Goal: Task Accomplishment & Management: Manage account settings

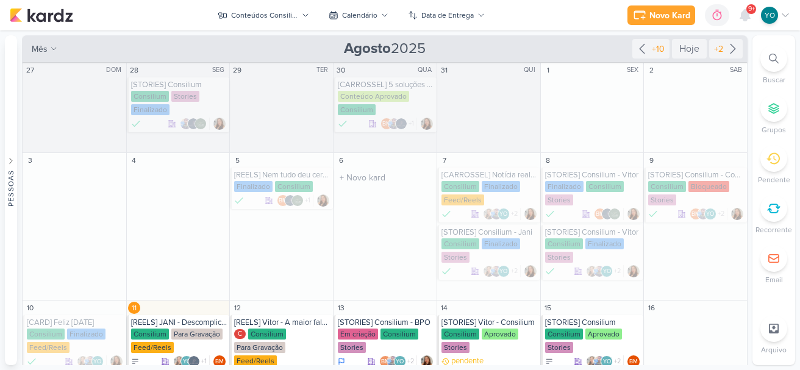
scroll to position [122, 0]
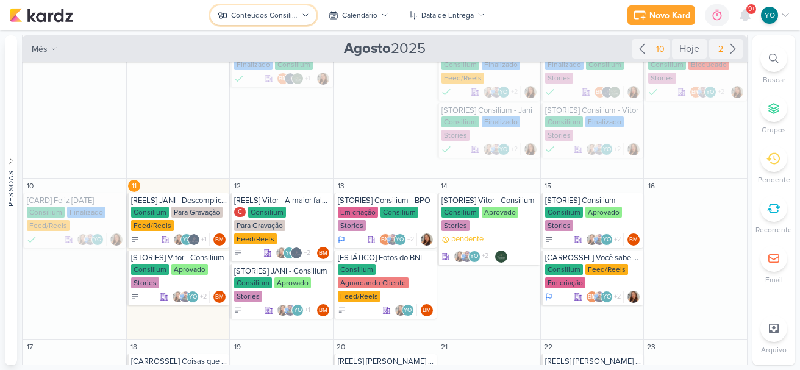
click at [271, 10] on div "Conteúdos Consilium" at bounding box center [264, 15] width 67 height 11
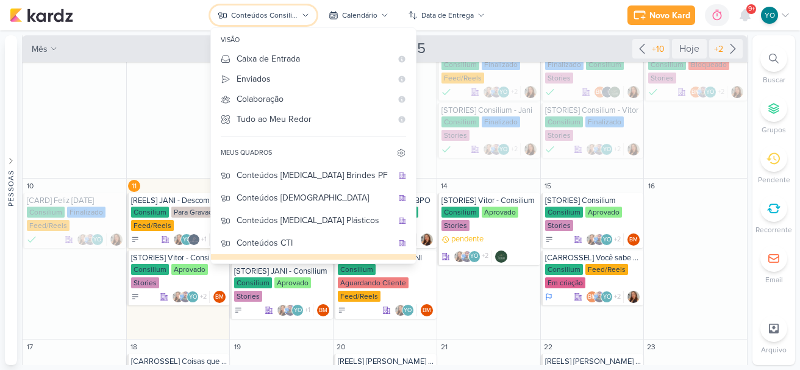
scroll to position [107, 0]
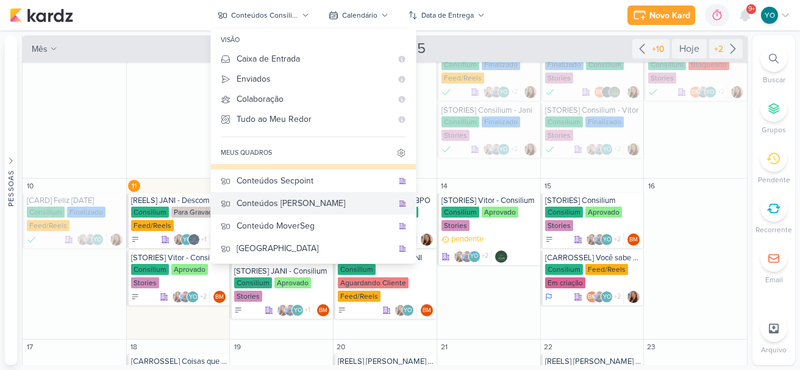
click at [317, 204] on div "Conteúdos [PERSON_NAME]" at bounding box center [315, 203] width 156 height 13
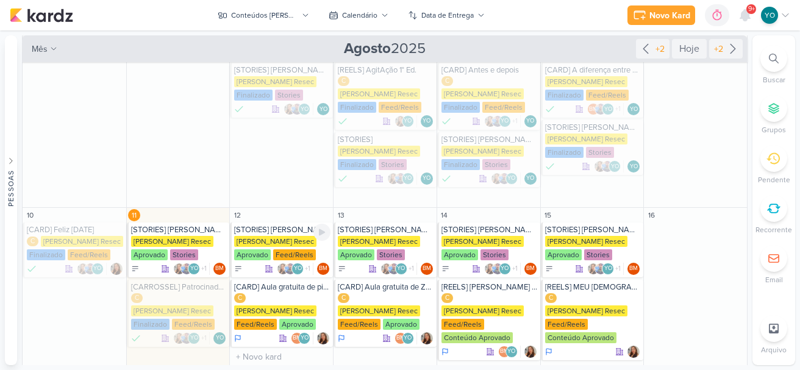
scroll to position [139, 0]
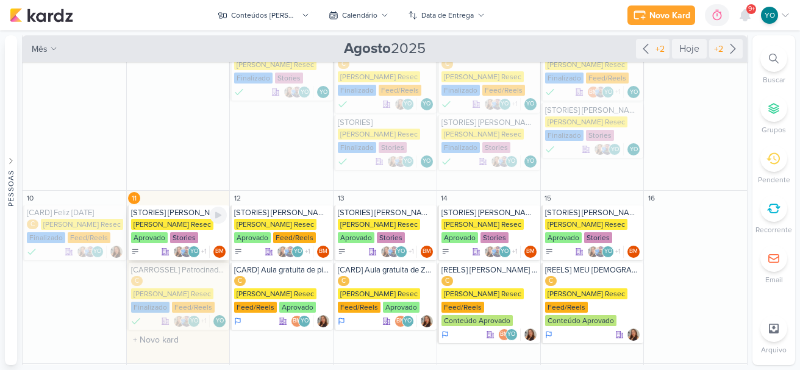
click at [179, 219] on div "[PERSON_NAME] Resec" at bounding box center [172, 224] width 82 height 11
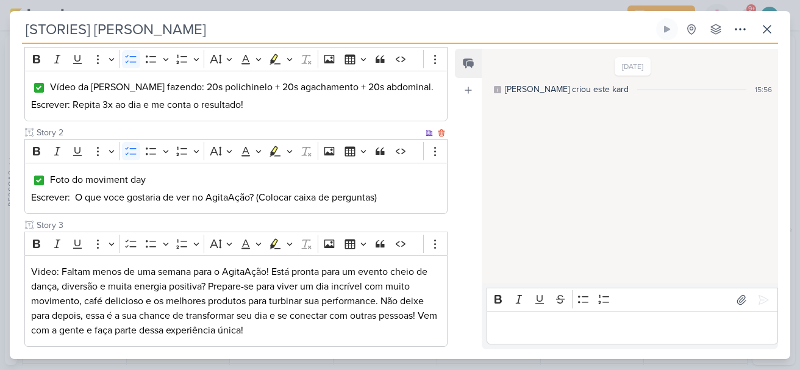
scroll to position [244, 0]
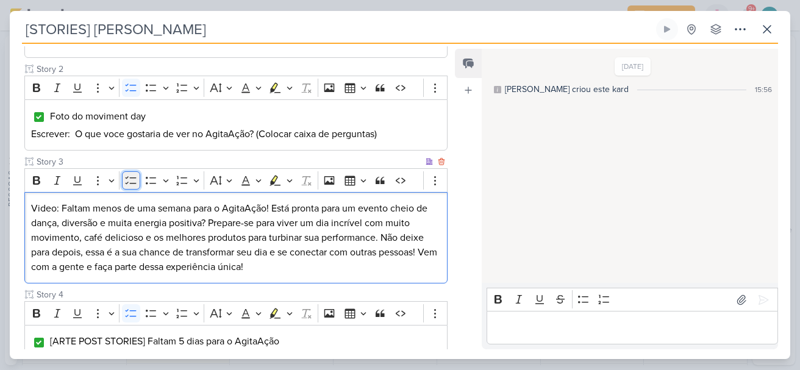
click at [133, 174] on icon "Editor toolbar" at bounding box center [131, 180] width 12 height 12
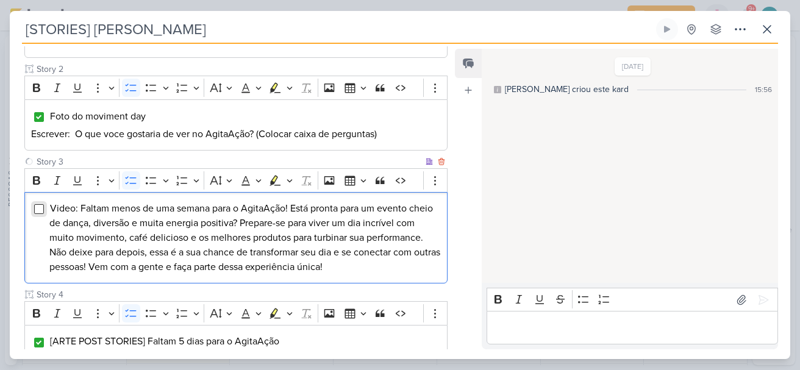
click at [39, 204] on input "Editor editing area: main" at bounding box center [39, 209] width 10 height 10
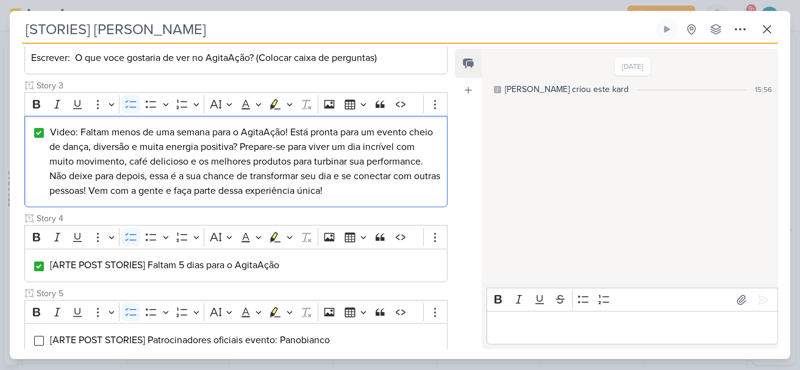
scroll to position [366, 0]
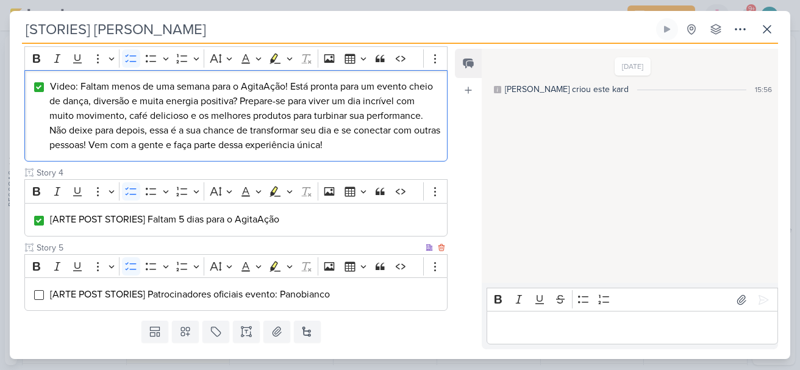
click at [39, 278] on div "[ARTE POST STORIES] Patrocinadores oficiais evento: Panobianco" at bounding box center [235, 295] width 423 height 34
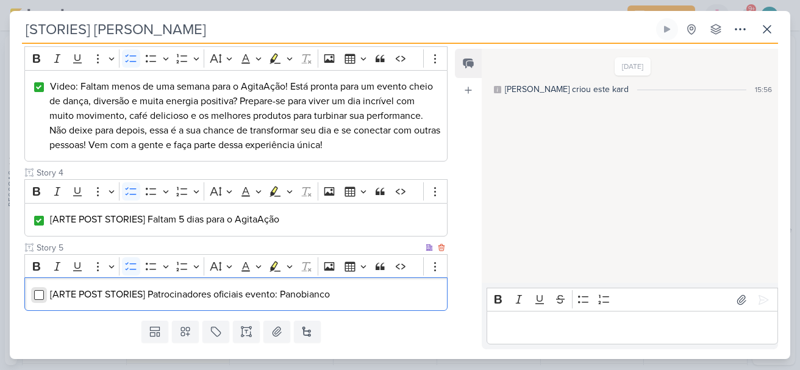
click at [39, 290] on input "Editor editing area: main" at bounding box center [39, 295] width 10 height 10
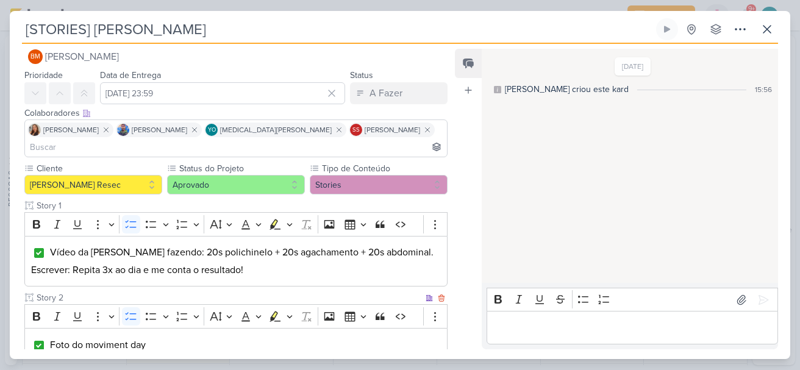
scroll to position [0, 0]
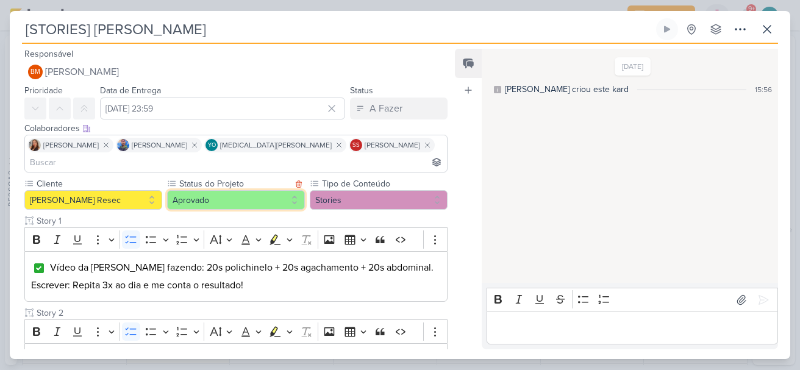
click at [236, 190] on button "Aprovado" at bounding box center [236, 200] width 138 height 20
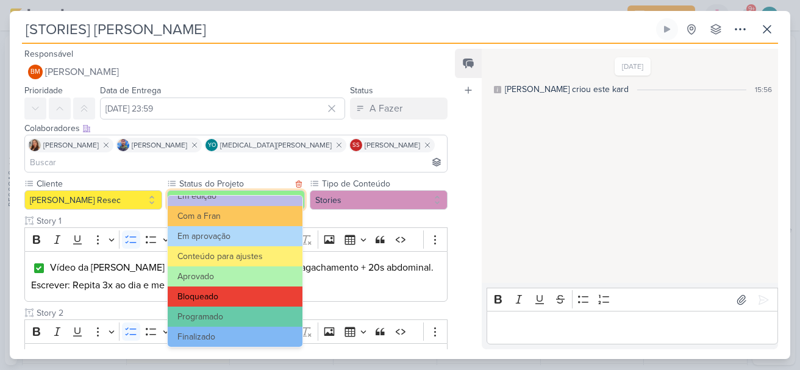
scroll to position [138, 0]
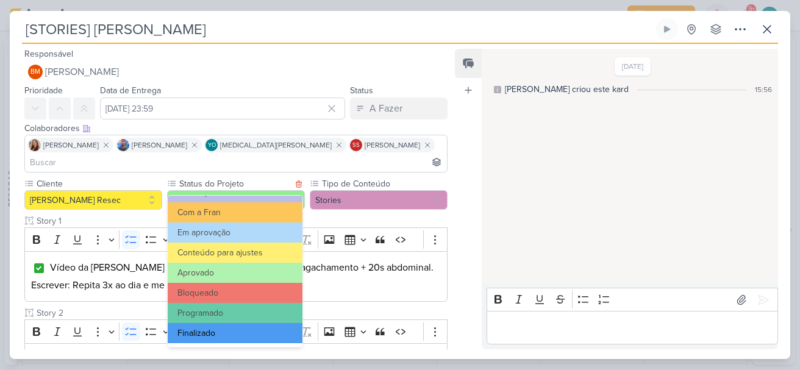
click at [257, 328] on button "Finalizado" at bounding box center [235, 333] width 135 height 20
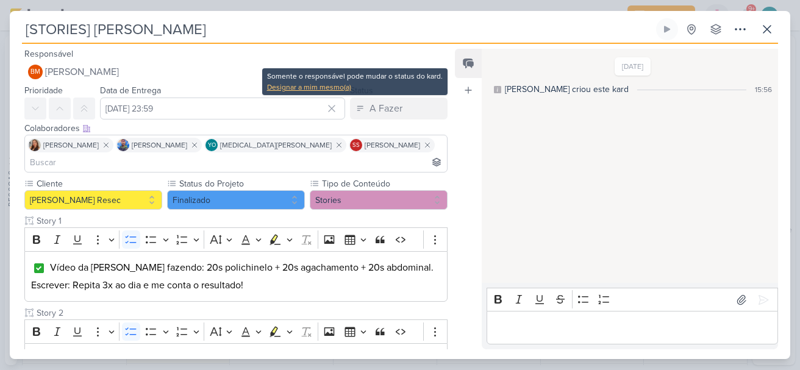
click at [332, 87] on div "Designar a mim mesmo(a)" at bounding box center [355, 87] width 176 height 11
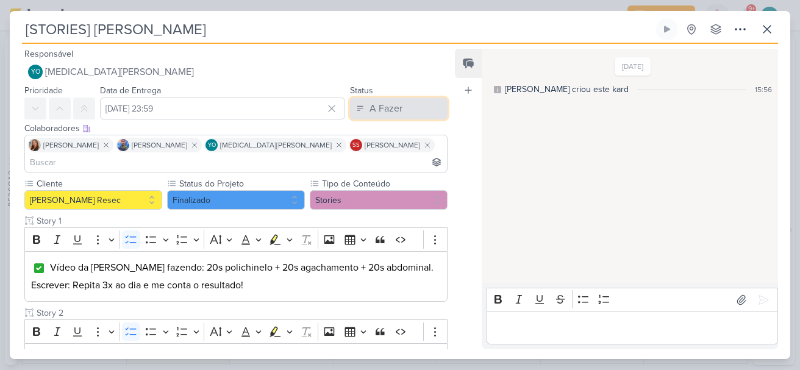
click at [370, 107] on div "A Fazer" at bounding box center [386, 108] width 33 height 15
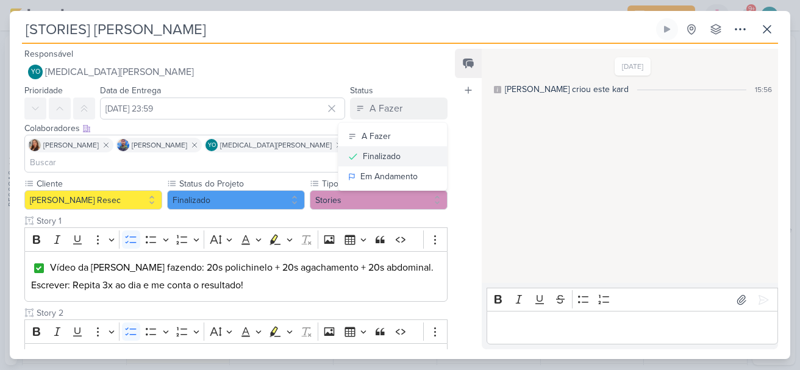
click at [367, 153] on div "Finalizado" at bounding box center [382, 156] width 38 height 13
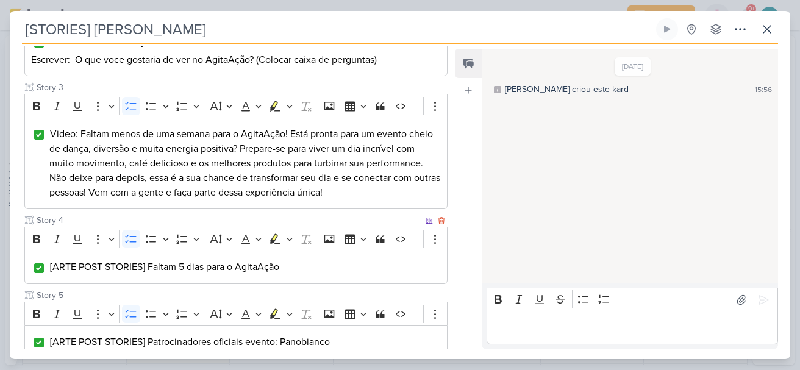
scroll to position [378, 0]
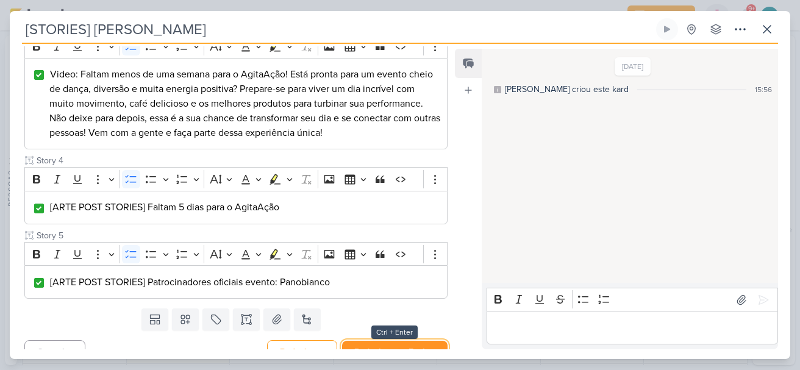
click at [414, 341] on button "Redesignar e Fechar" at bounding box center [395, 352] width 106 height 23
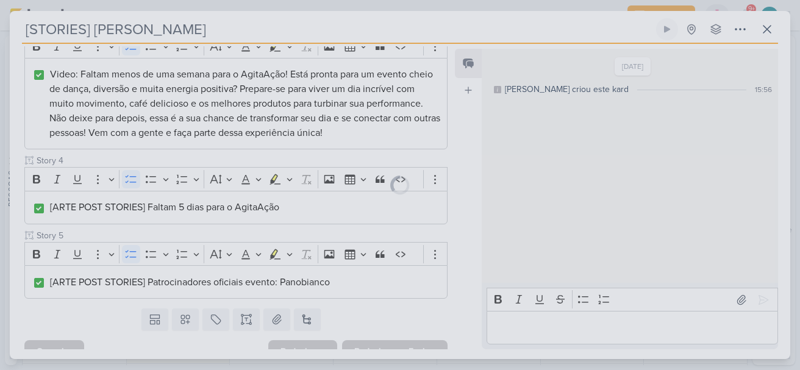
scroll to position [377, 0]
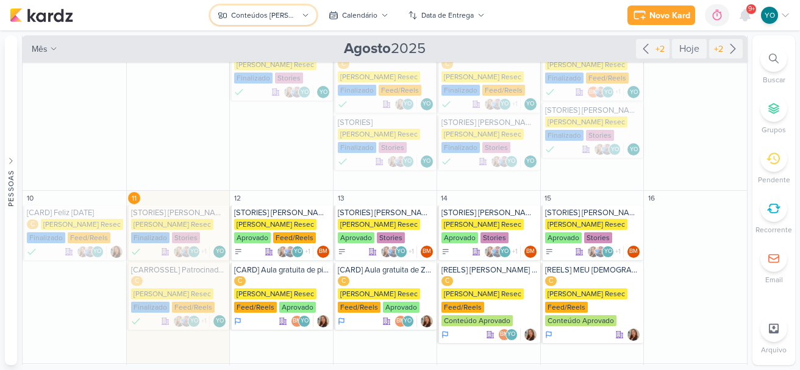
click at [290, 16] on div "Conteúdos [PERSON_NAME]" at bounding box center [264, 15] width 67 height 11
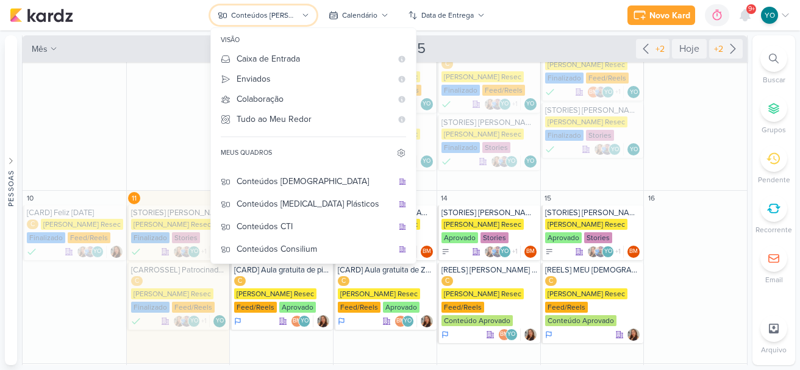
scroll to position [0, 0]
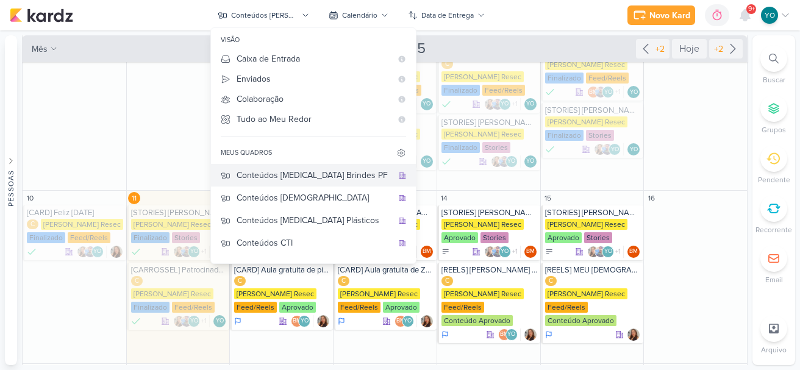
click at [326, 180] on div "Conteúdos [MEDICAL_DATA] Brindes PF" at bounding box center [315, 175] width 156 height 13
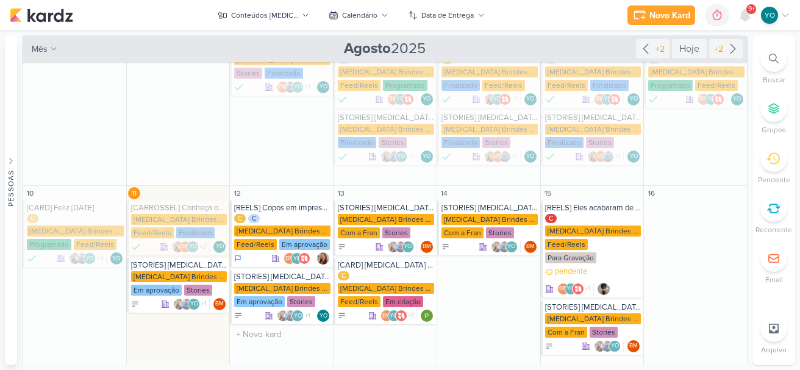
scroll to position [122, 0]
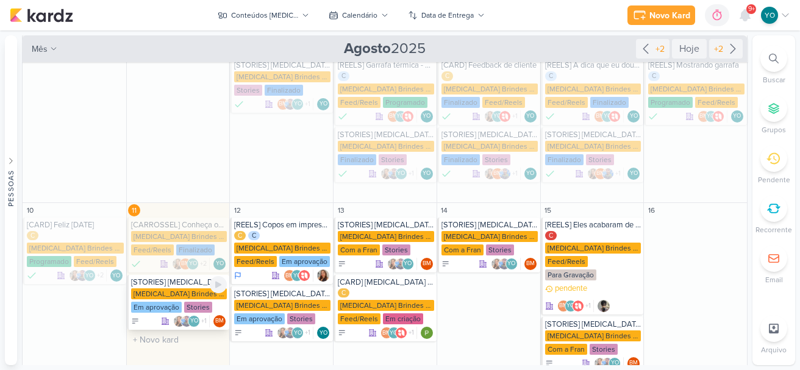
click at [181, 289] on div "[MEDICAL_DATA] Brindes PF" at bounding box center [179, 294] width 96 height 11
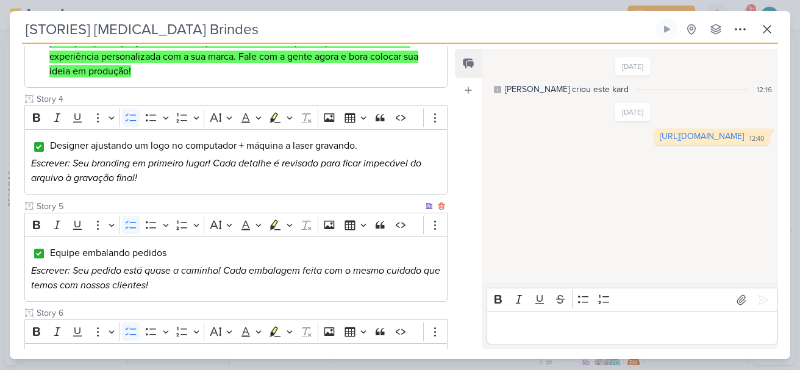
scroll to position [576, 0]
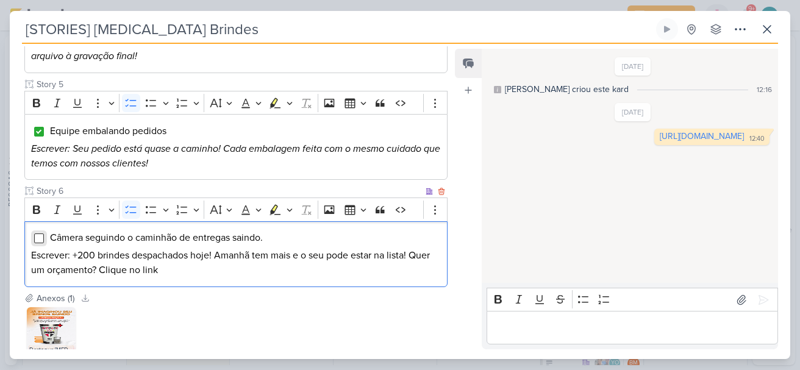
click at [37, 239] on input "Editor editing area: main" at bounding box center [39, 239] width 10 height 10
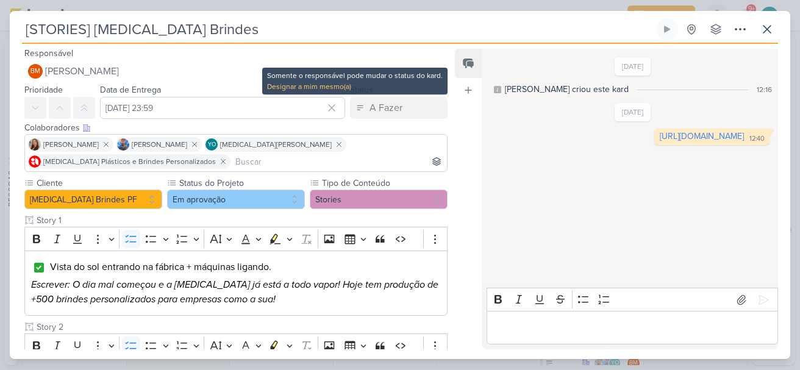
scroll to position [0, 0]
click at [331, 88] on div "Designar a mim mesmo(a)" at bounding box center [355, 87] width 176 height 11
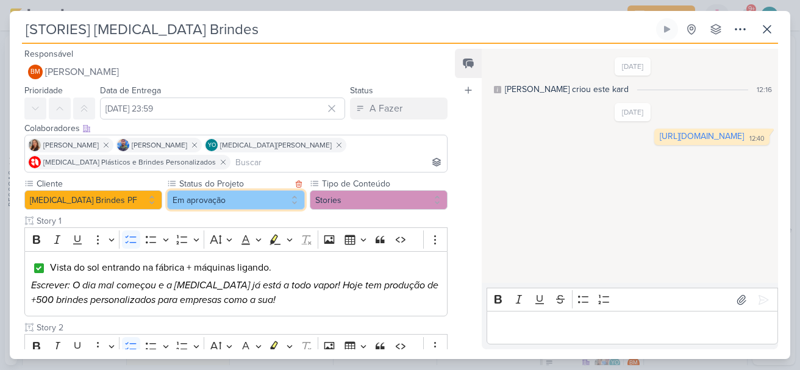
click at [246, 203] on button "Em aprovação" at bounding box center [236, 200] width 138 height 20
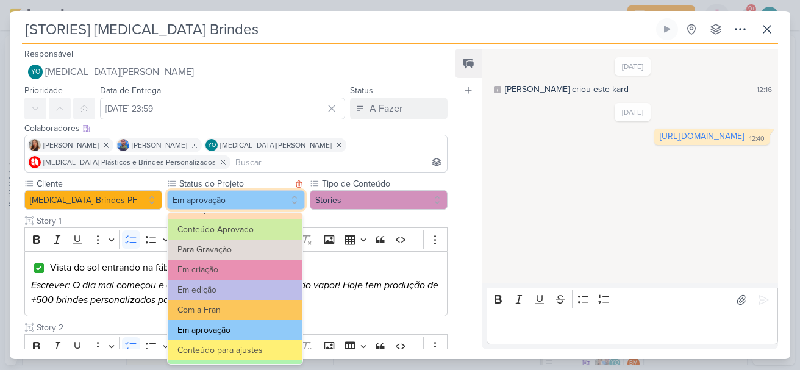
scroll to position [138, 0]
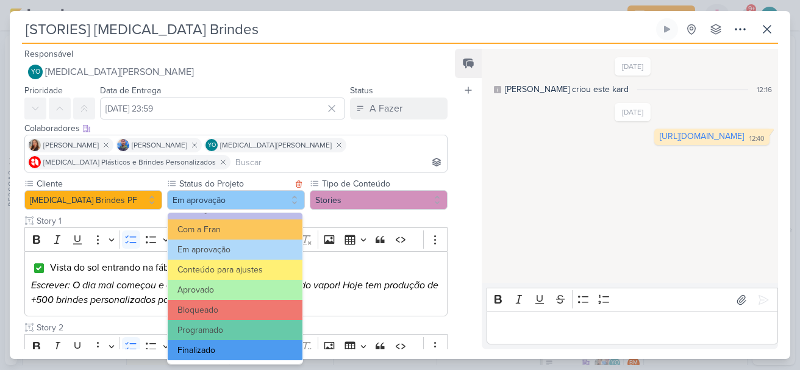
click at [244, 352] on button "Finalizado" at bounding box center [235, 350] width 135 height 20
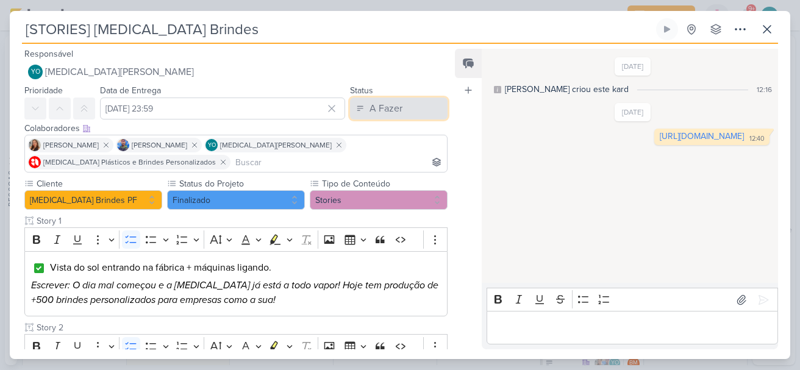
click at [382, 111] on div "A Fazer" at bounding box center [386, 108] width 33 height 15
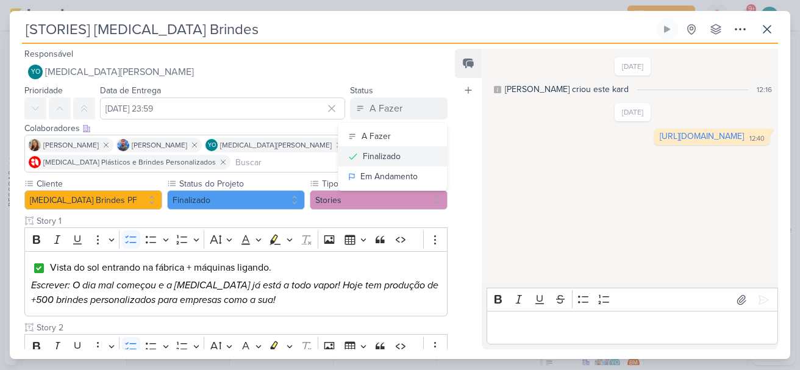
click at [374, 157] on div "Finalizado" at bounding box center [382, 156] width 38 height 13
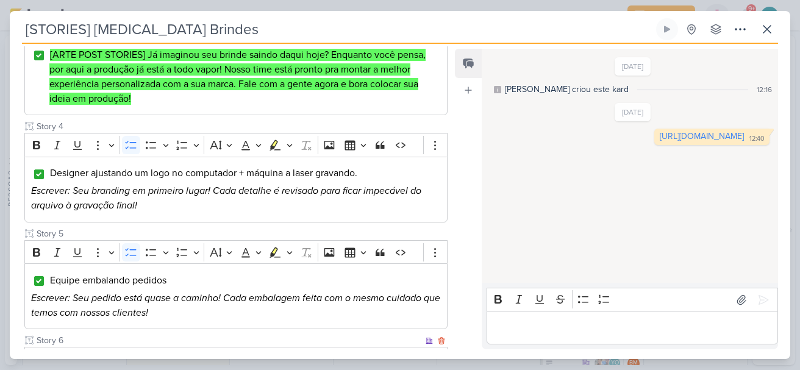
scroll to position [653, 0]
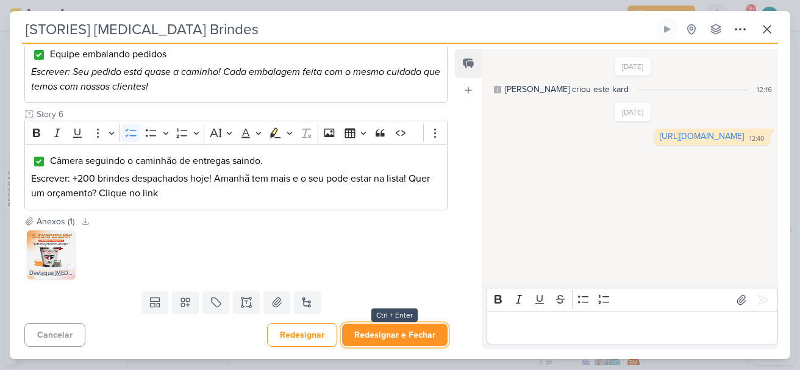
click at [411, 339] on button "Redesignar e Fechar" at bounding box center [395, 335] width 106 height 23
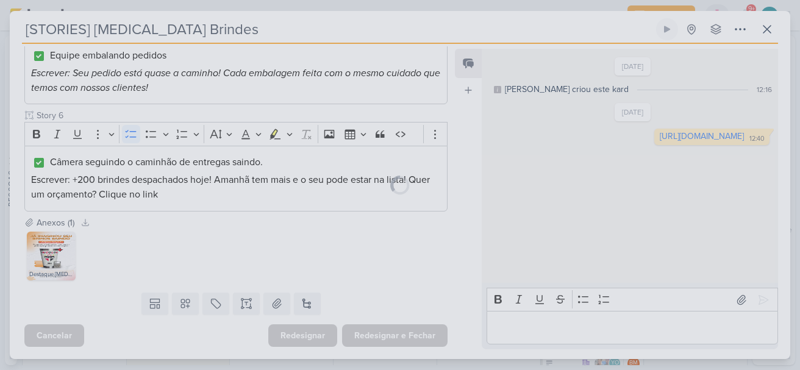
scroll to position [652, 0]
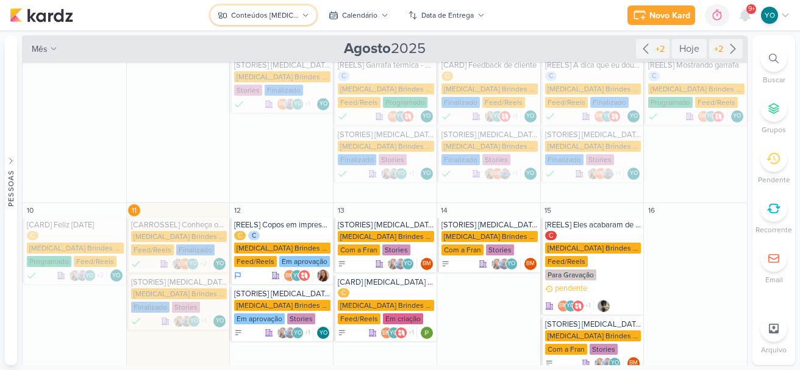
click at [267, 15] on div "Conteúdos [MEDICAL_DATA] Brindes PF" at bounding box center [264, 15] width 67 height 11
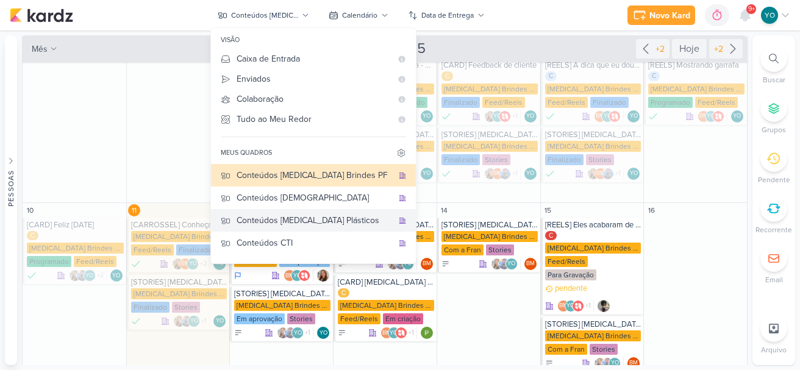
click at [304, 223] on div "Conteúdos [MEDICAL_DATA] Plásticos" at bounding box center [315, 220] width 156 height 13
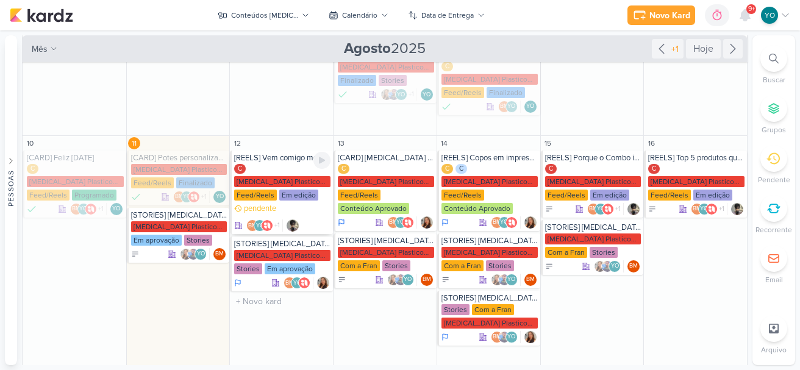
scroll to position [67, 0]
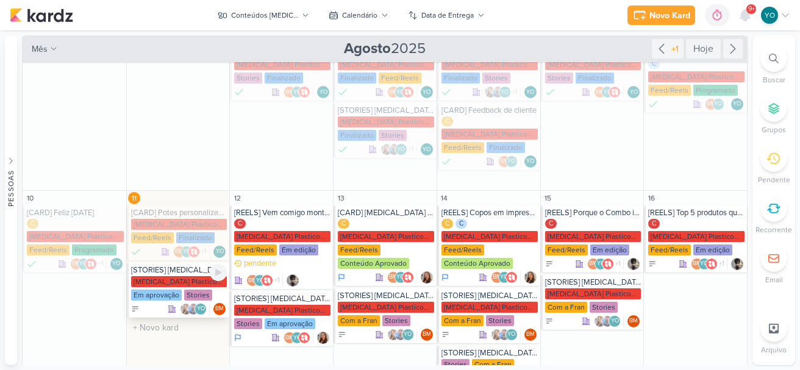
click at [182, 276] on div "[MEDICAL_DATA] Plasticos PJ" at bounding box center [179, 281] width 96 height 11
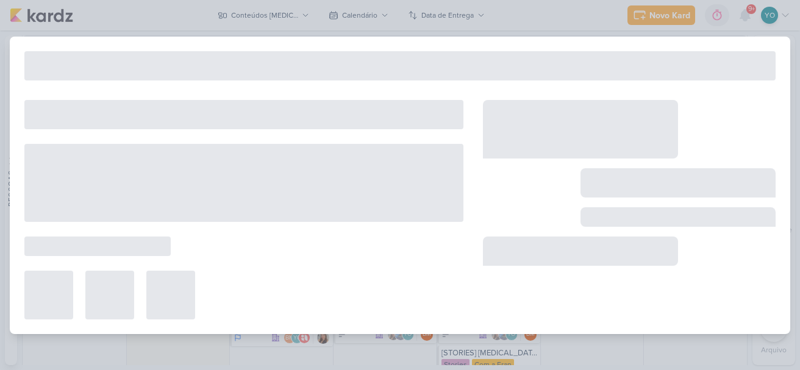
type input "[STORIES] [MEDICAL_DATA] Plasticos"
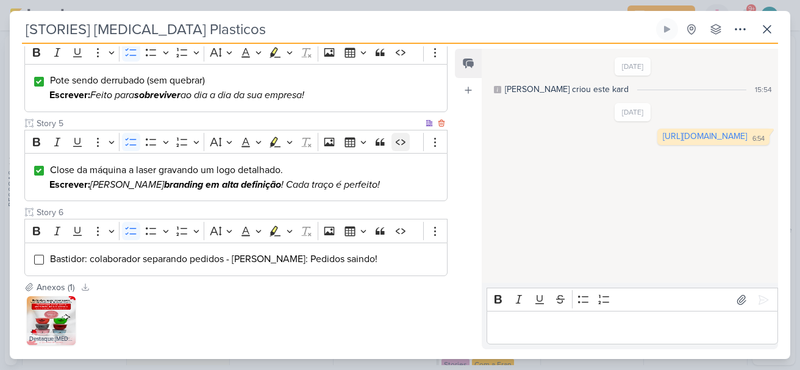
scroll to position [551, 0]
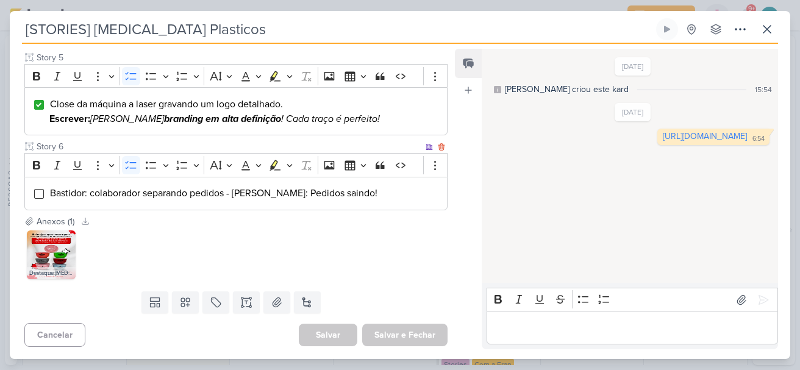
drag, startPoint x: 40, startPoint y: 191, endPoint x: 65, endPoint y: 190, distance: 25.6
click at [40, 190] on input "Editor editing area: main" at bounding box center [39, 194] width 10 height 10
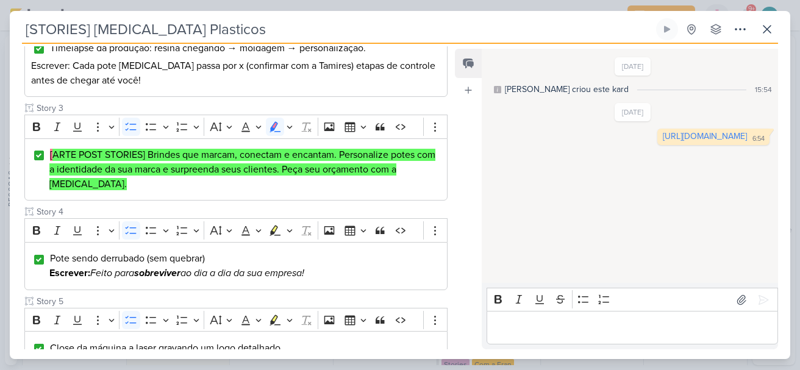
scroll to position [0, 0]
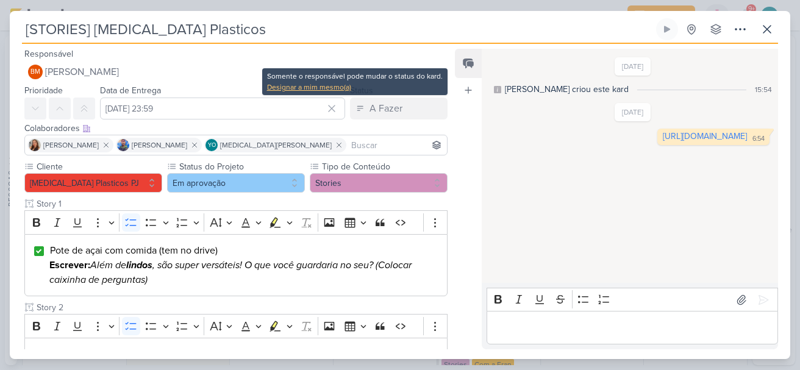
click at [343, 88] on div "Designar a mim mesmo(a)" at bounding box center [355, 87] width 176 height 11
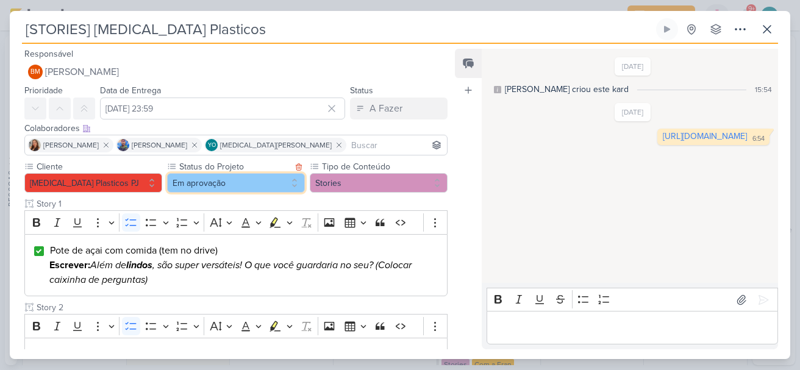
click at [240, 188] on button "Em aprovação" at bounding box center [236, 183] width 138 height 20
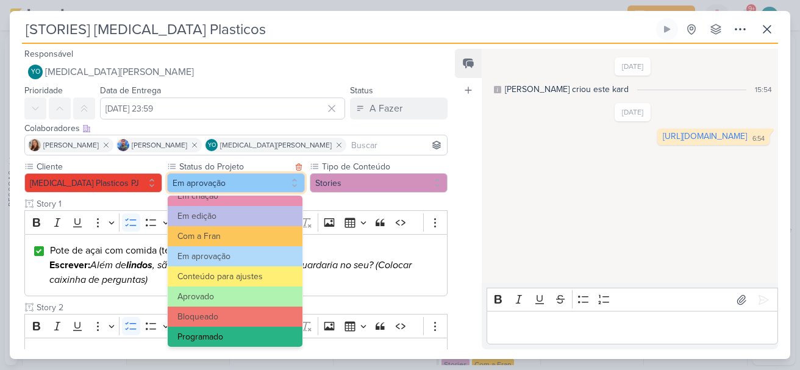
scroll to position [138, 0]
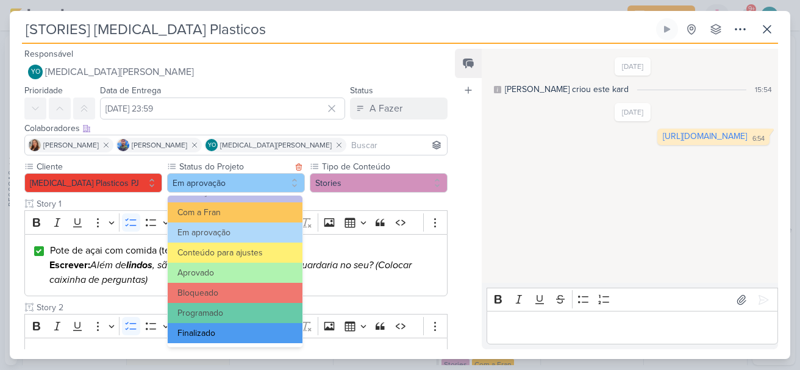
click at [240, 334] on button "Finalizado" at bounding box center [235, 333] width 135 height 20
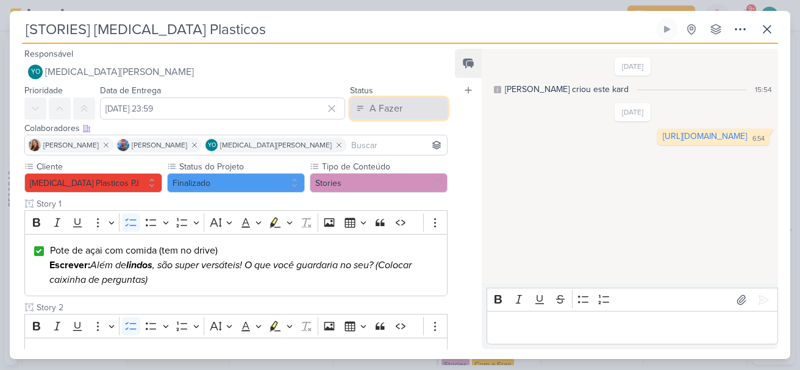
click at [412, 110] on button "A Fazer" at bounding box center [399, 109] width 98 height 22
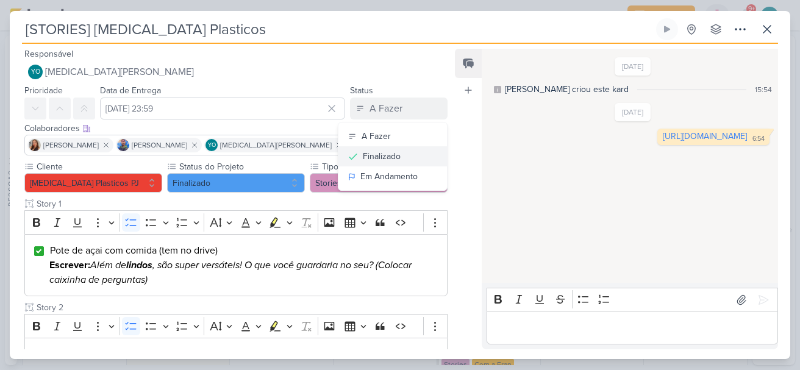
click at [370, 159] on div "Finalizado" at bounding box center [382, 156] width 38 height 13
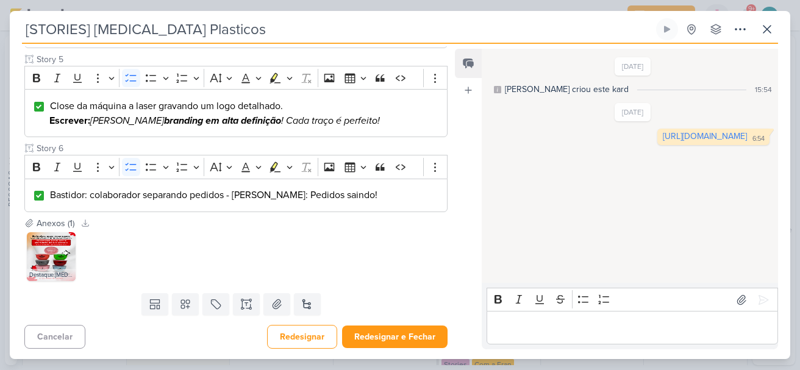
scroll to position [551, 0]
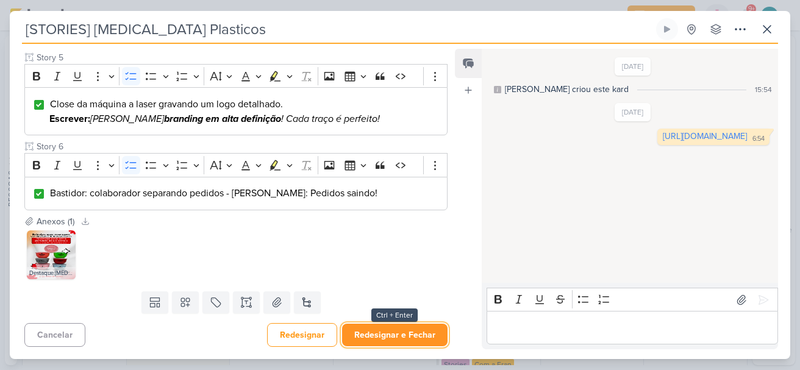
click at [416, 339] on button "Redesignar e Fechar" at bounding box center [395, 335] width 106 height 23
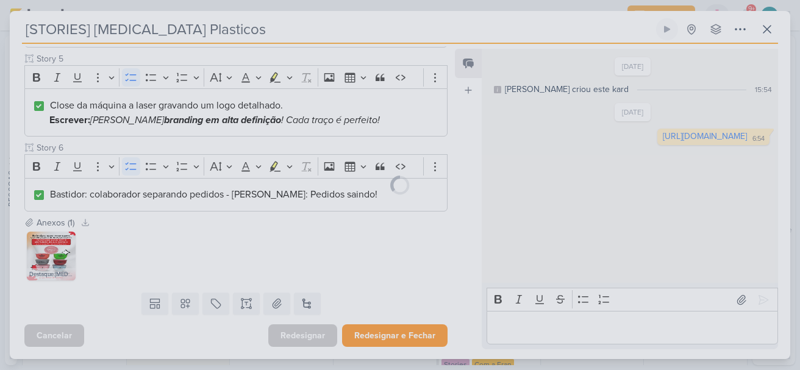
scroll to position [550, 0]
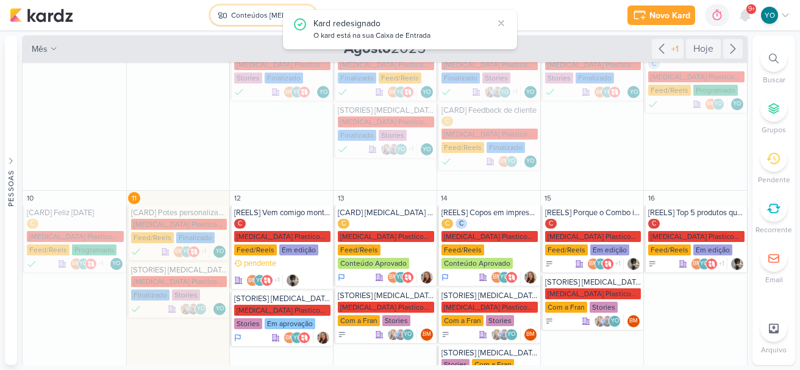
click at [256, 12] on div "Conteúdos [MEDICAL_DATA] Plásticos" at bounding box center [264, 15] width 67 height 11
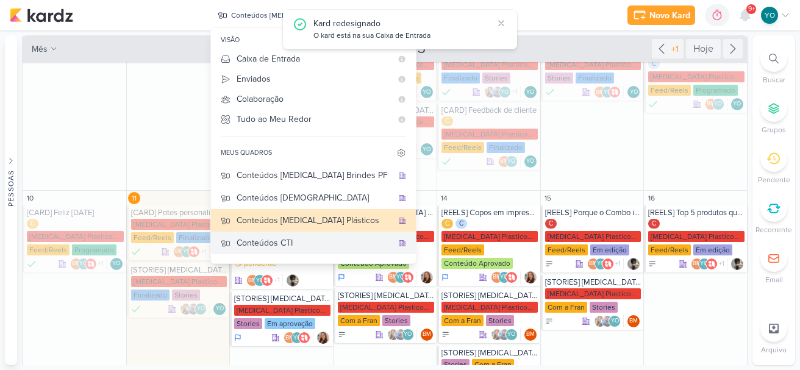
click at [318, 244] on div "Conteúdos CTI" at bounding box center [315, 243] width 156 height 13
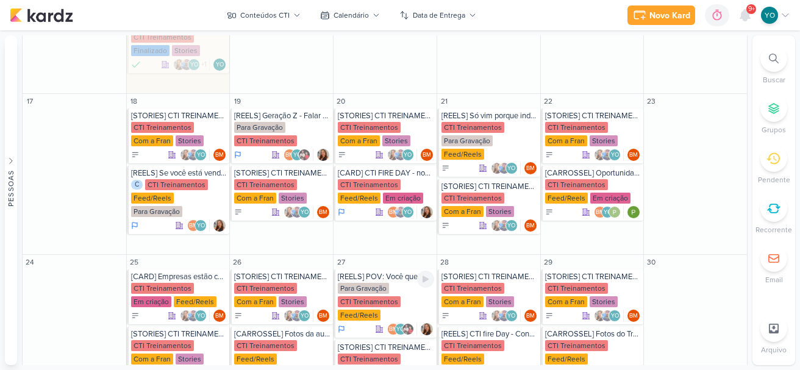
scroll to position [244, 0]
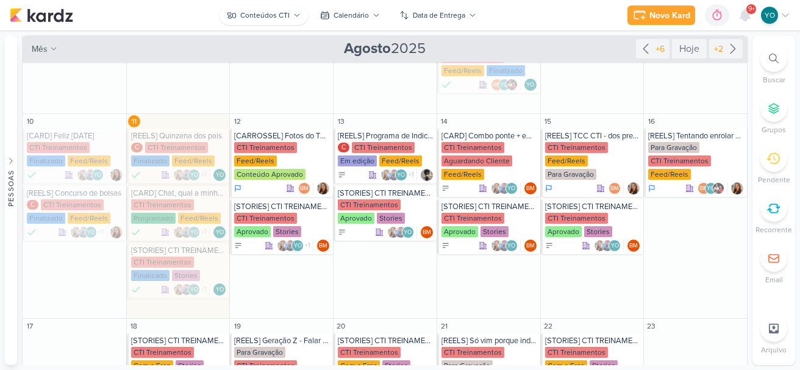
click at [282, 6] on body "1.99.0 [GEOGRAPHIC_DATA] Ctrl + k 0h0m Sessão desligada... Hoje 0h0m Semana 0h0…" at bounding box center [400, 185] width 800 height 370
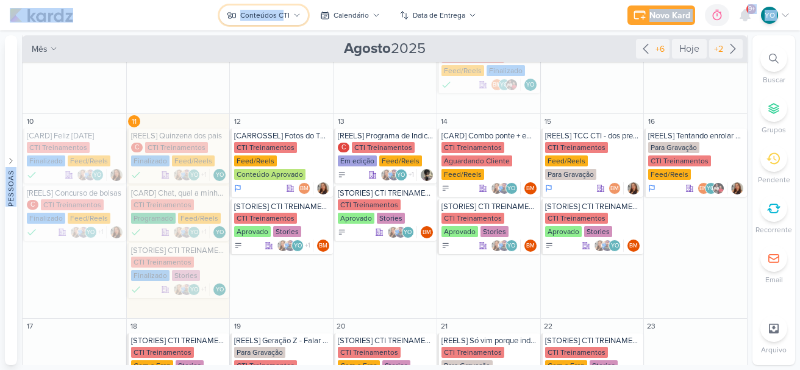
click at [283, 13] on div "Conteúdos CTI" at bounding box center [264, 15] width 49 height 11
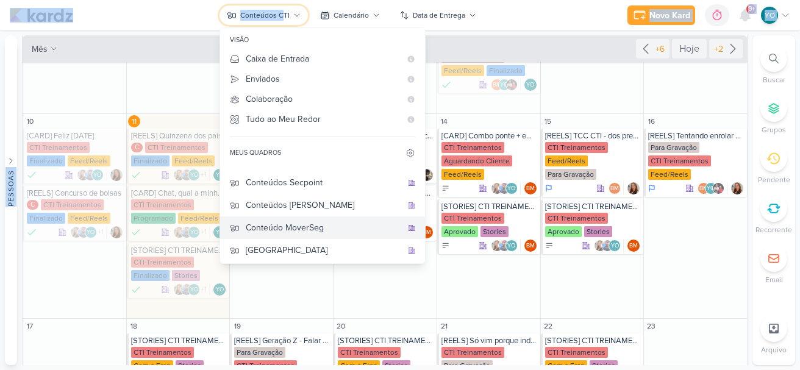
scroll to position [107, 0]
